Goal: Information Seeking & Learning: Learn about a topic

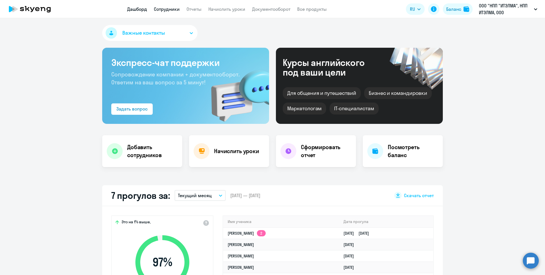
click at [163, 8] on link "Сотрудники" at bounding box center [167, 9] width 26 height 6
select select "30"
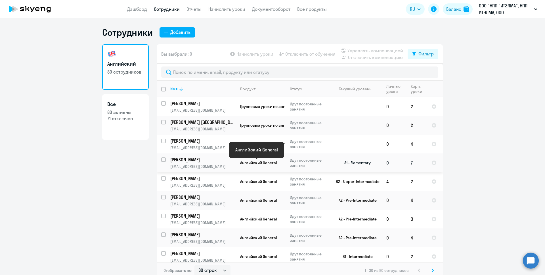
click at [265, 162] on span "Английский General" at bounding box center [258, 162] width 37 height 5
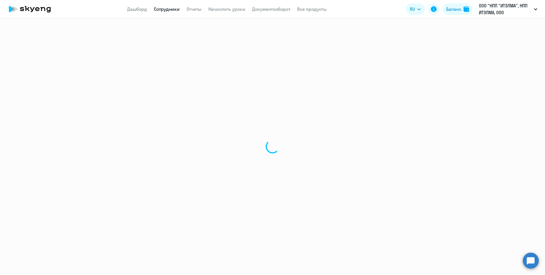
select select "english"
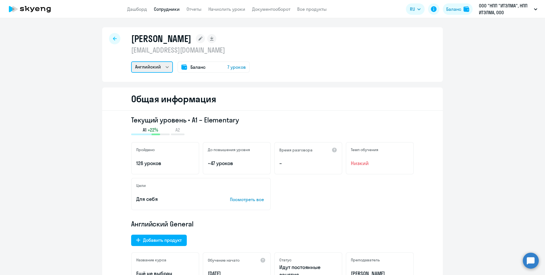
click at [148, 66] on select "Английский" at bounding box center [152, 66] width 42 height 11
click at [113, 40] on icon at bounding box center [115, 39] width 4 height 4
select select "30"
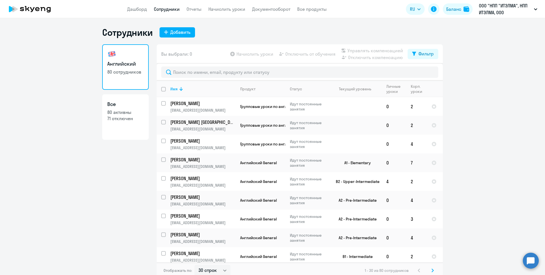
click at [111, 105] on h3 "Все" at bounding box center [125, 103] width 36 height 7
select select "30"
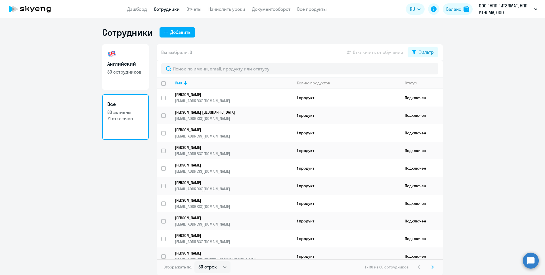
click at [119, 67] on h3 "Английский" at bounding box center [125, 63] width 36 height 7
select select "30"
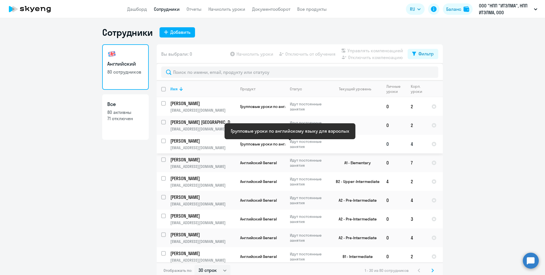
click at [258, 142] on span "Групповые уроки по английскому языку для взрослых" at bounding box center [291, 143] width 102 height 5
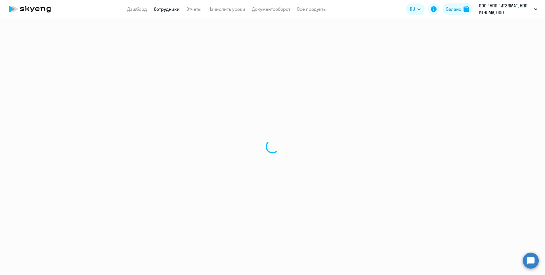
select select "english"
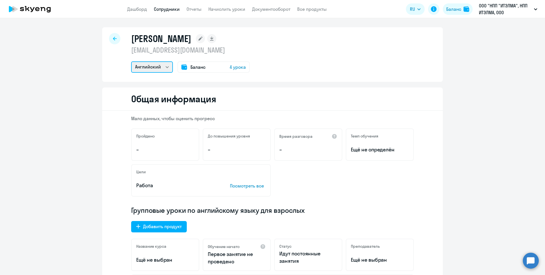
click at [152, 66] on select "Английский" at bounding box center [152, 66] width 42 height 11
click at [113, 39] on icon at bounding box center [115, 39] width 4 height 4
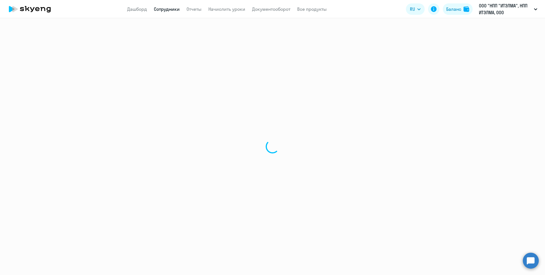
select select "30"
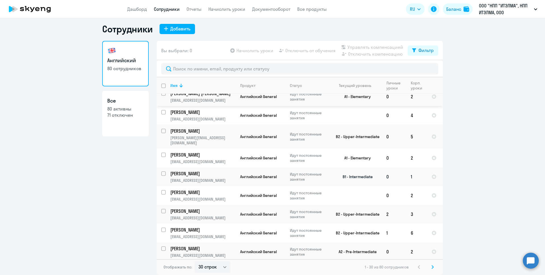
scroll to position [397, 0]
